Goal: Task Accomplishment & Management: Use online tool/utility

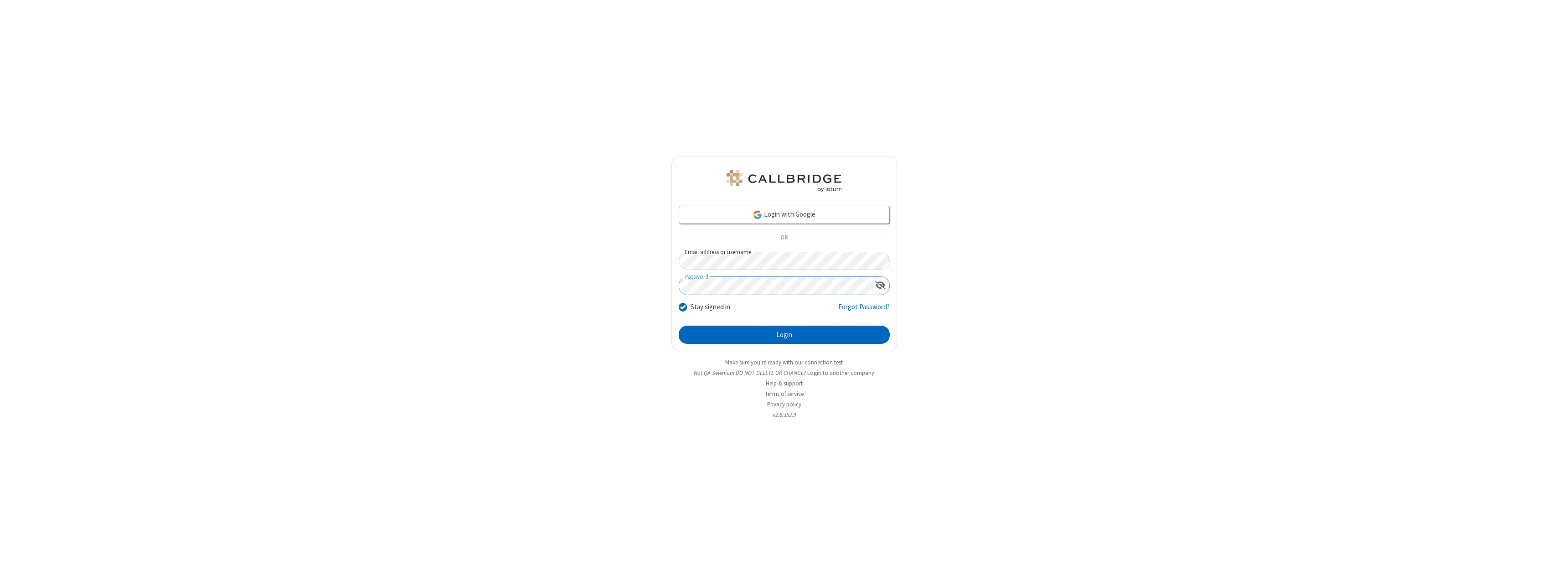
click at [784, 335] on button "Login" at bounding box center [784, 335] width 211 height 18
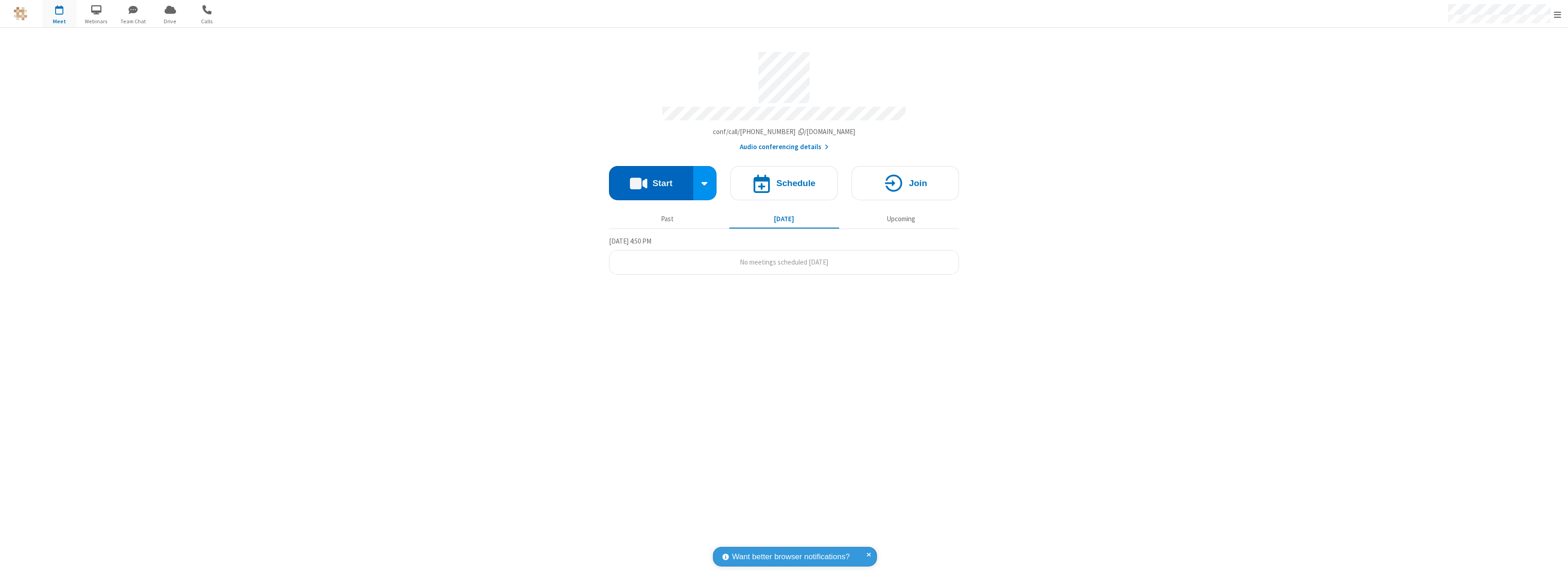
click at [651, 179] on button "Start" at bounding box center [651, 183] width 85 height 34
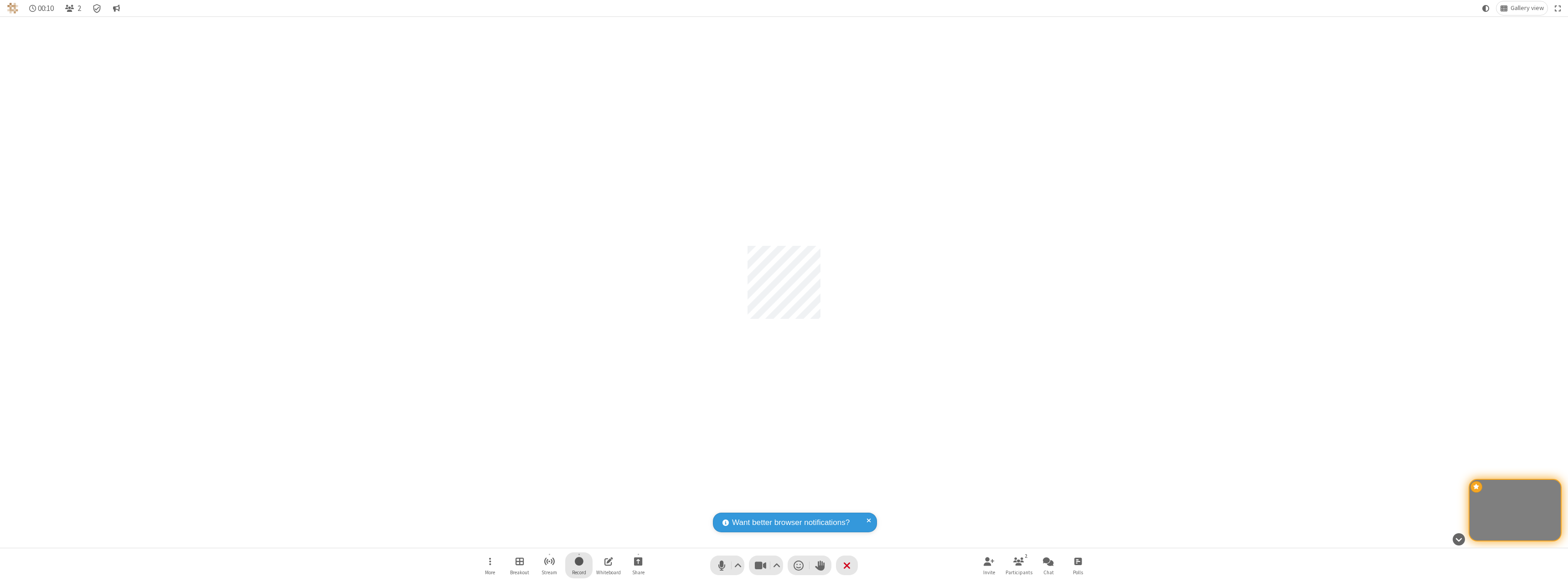
click at [579, 565] on span "Start recording" at bounding box center [579, 561] width 9 height 12
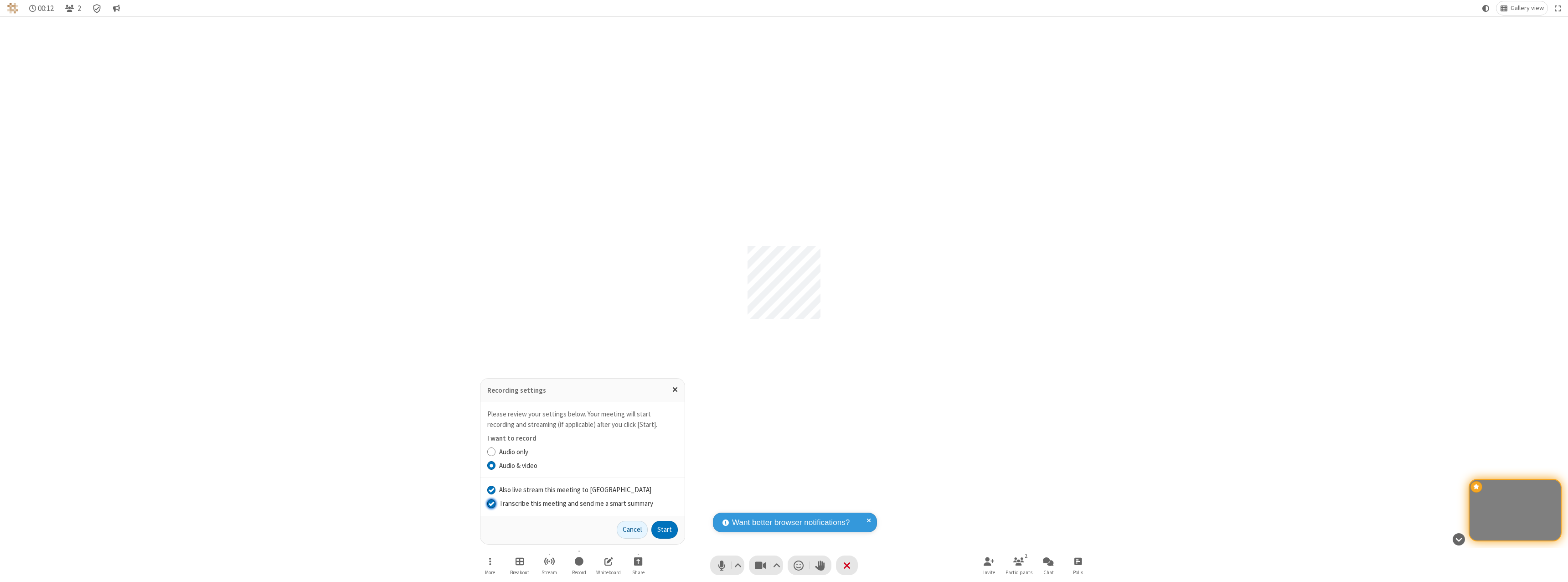
click at [491, 503] on input "Transcribe this meeting and send me a smart summary" at bounding box center [492, 503] width 9 height 10
click at [588, 451] on label "Audio only" at bounding box center [589, 452] width 179 height 10
click at [496, 451] on input "Audio only" at bounding box center [492, 452] width 9 height 10
click at [665, 529] on button "Start" at bounding box center [664, 530] width 26 height 18
